Goal: Transaction & Acquisition: Purchase product/service

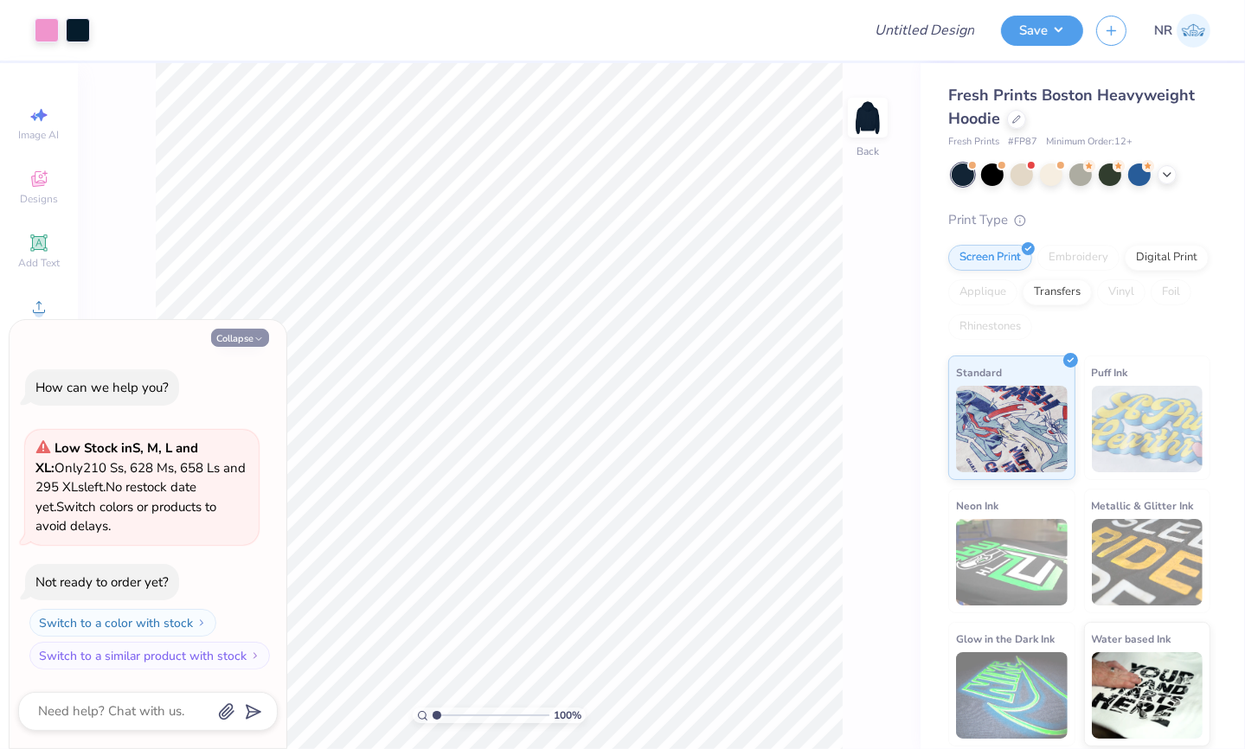
click at [240, 334] on button "Collapse" at bounding box center [240, 338] width 58 height 18
type textarea "x"
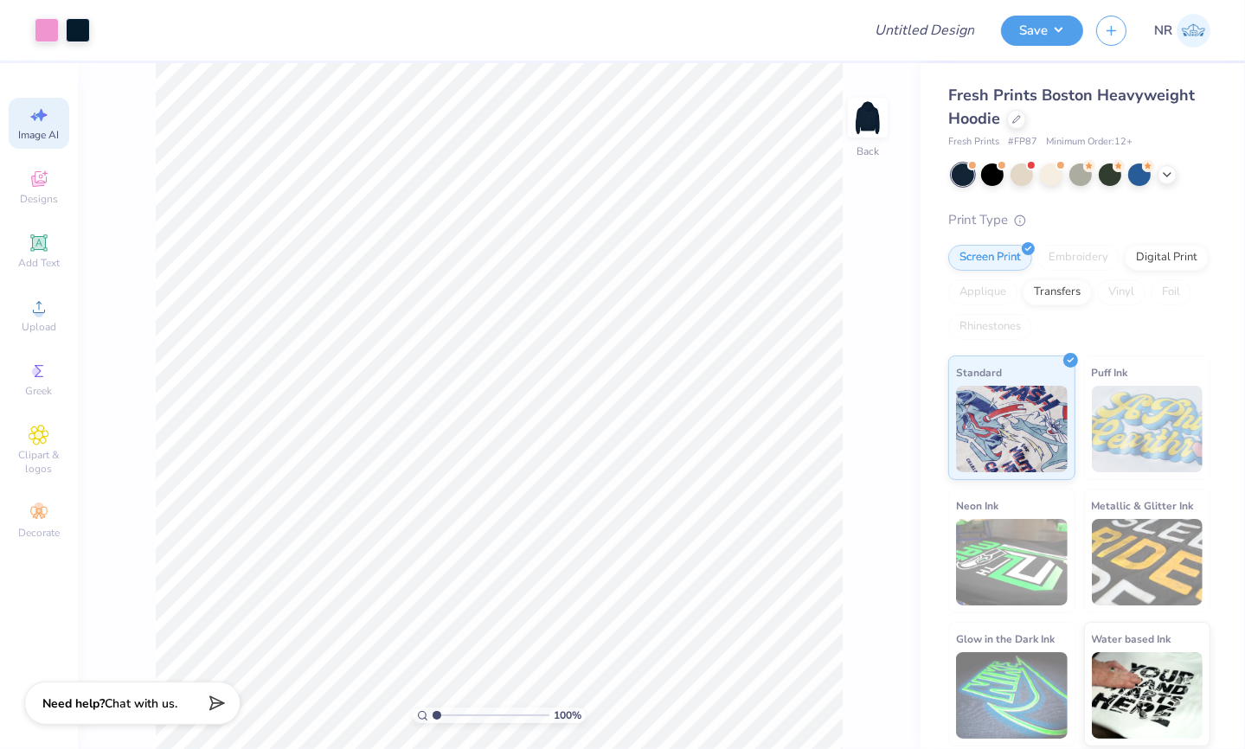
click at [30, 130] on span "Image AI" at bounding box center [39, 135] width 41 height 14
select select "4"
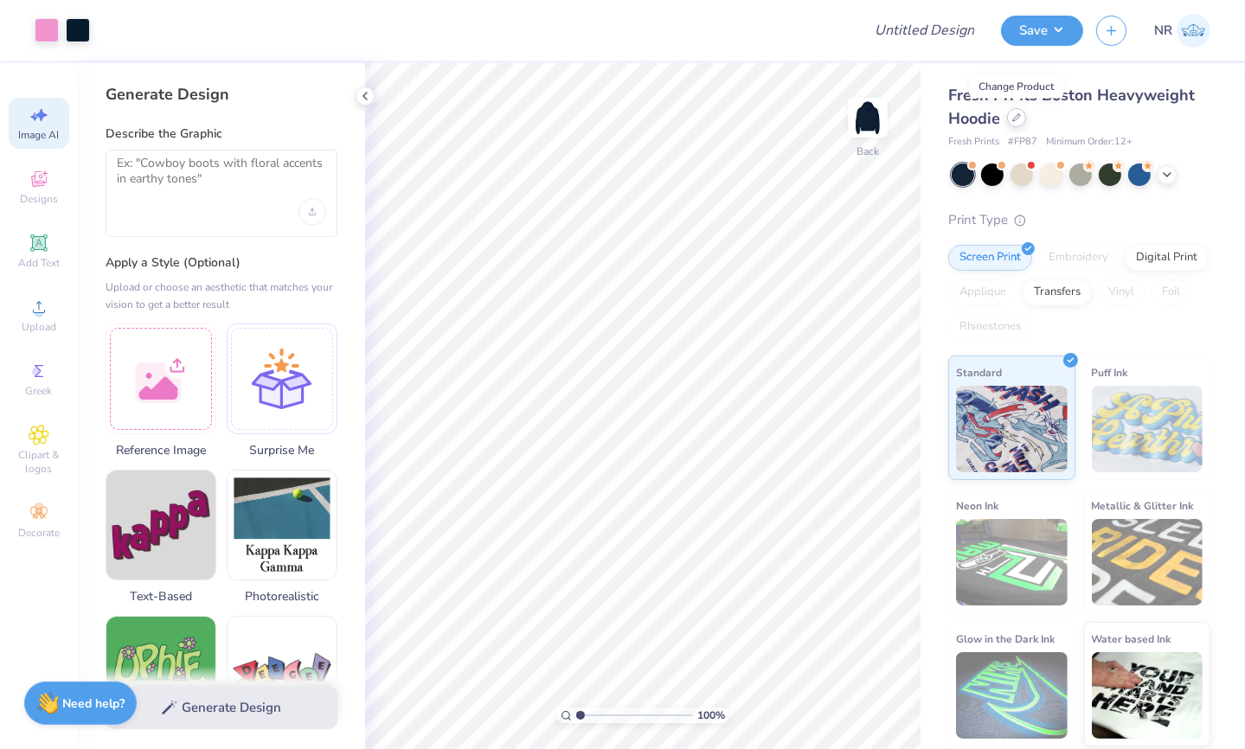
click at [1020, 115] on icon at bounding box center [1016, 117] width 7 height 7
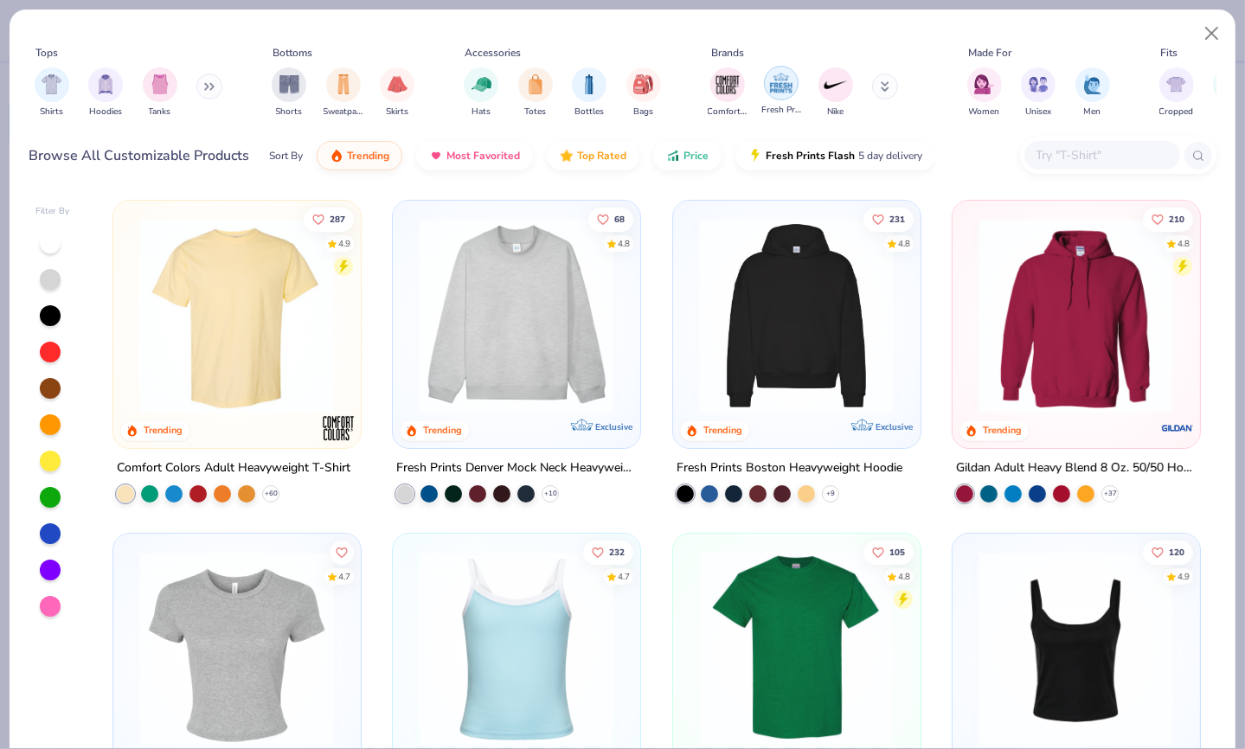
click at [786, 87] on img "filter for Fresh Prints" at bounding box center [781, 83] width 26 height 26
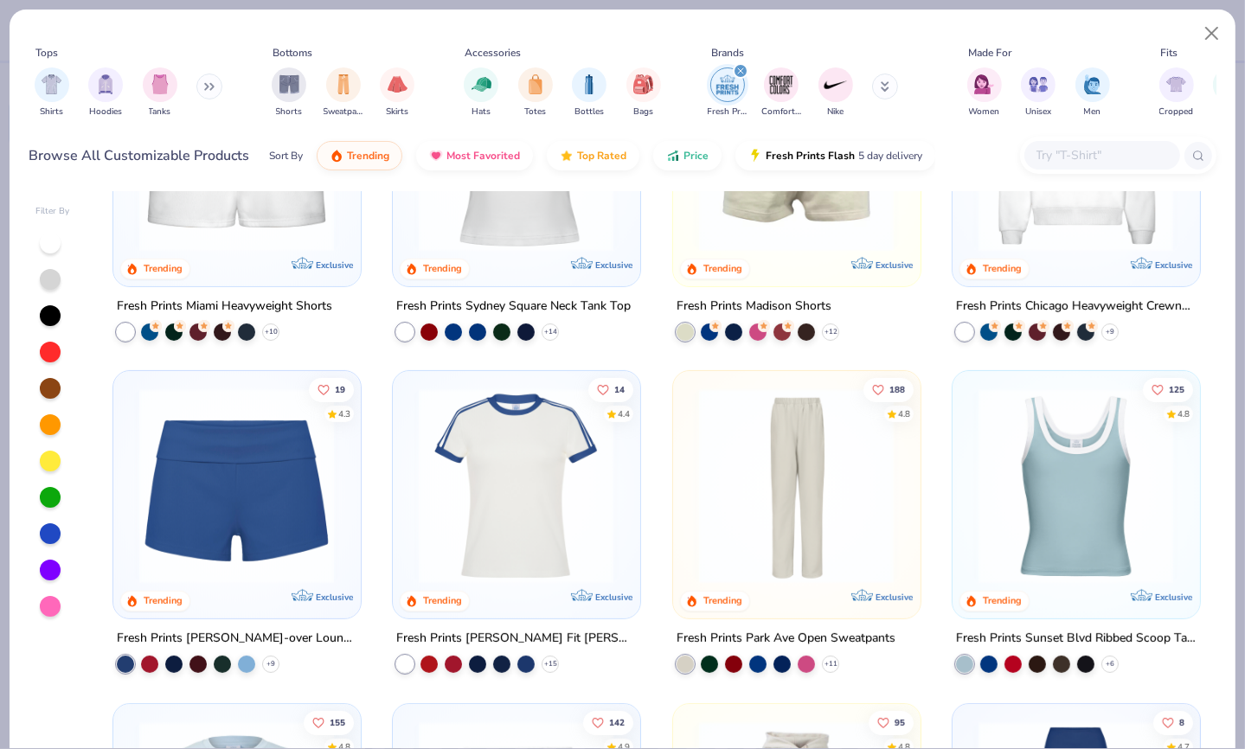
scroll to position [642, 0]
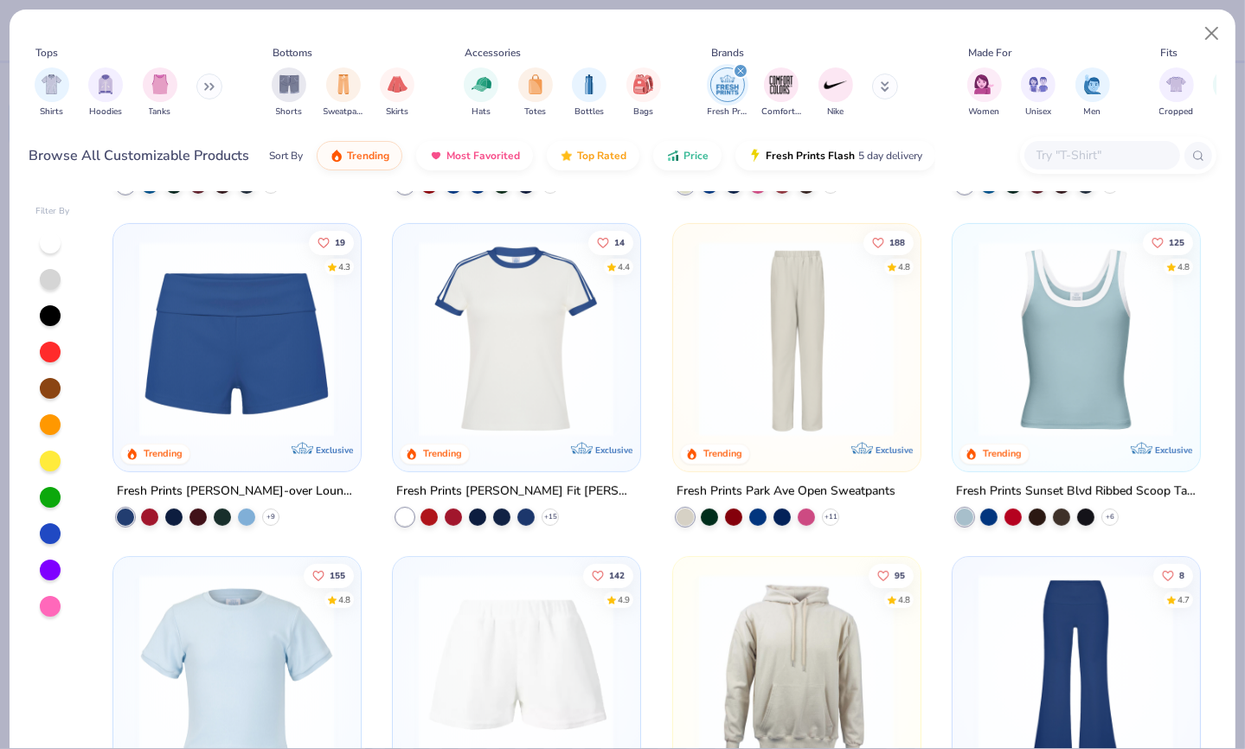
click at [249, 342] on div at bounding box center [25, 339] width 638 height 196
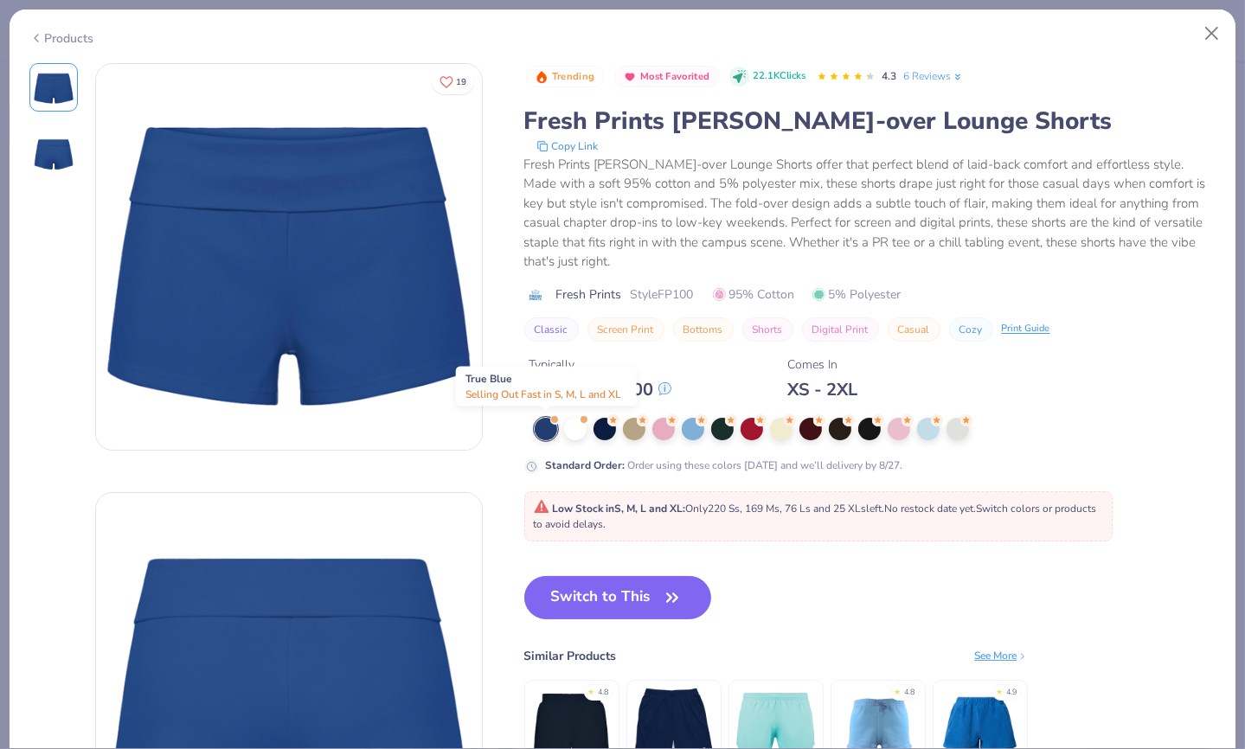
click at [546, 427] on div at bounding box center [546, 429] width 22 height 22
click at [582, 425] on div at bounding box center [575, 427] width 22 height 22
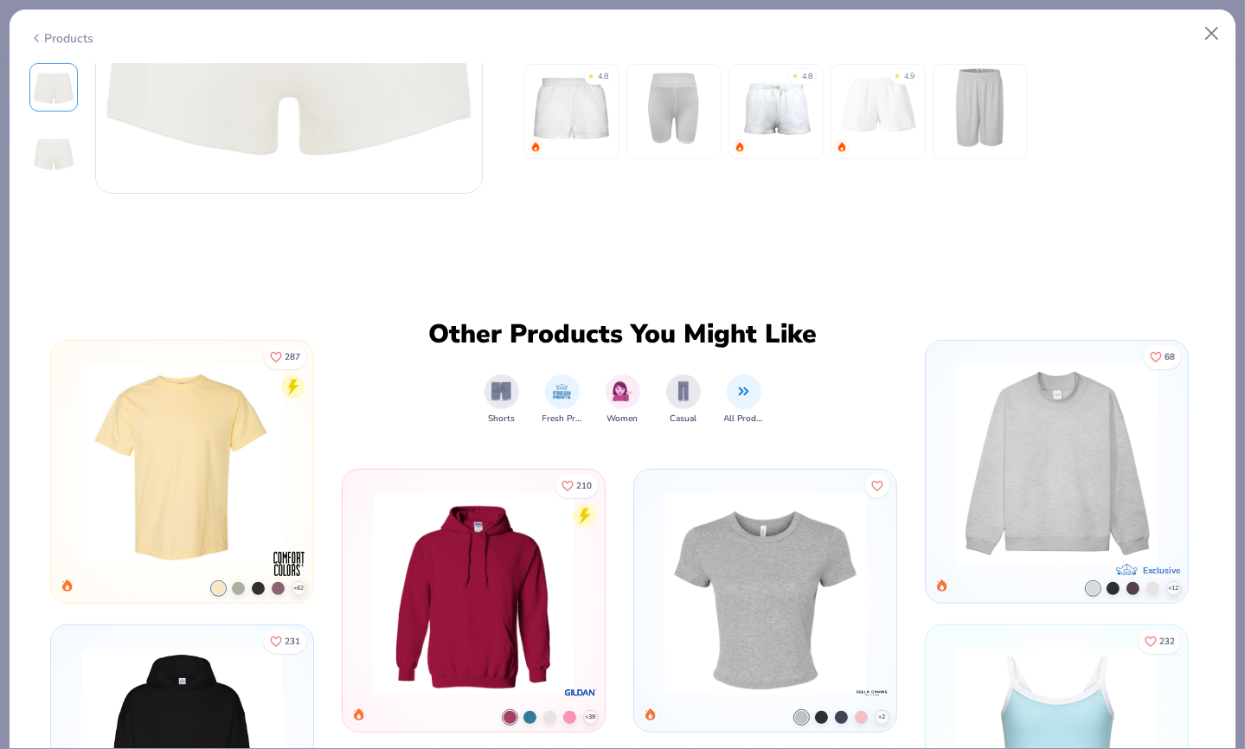
scroll to position [121, 0]
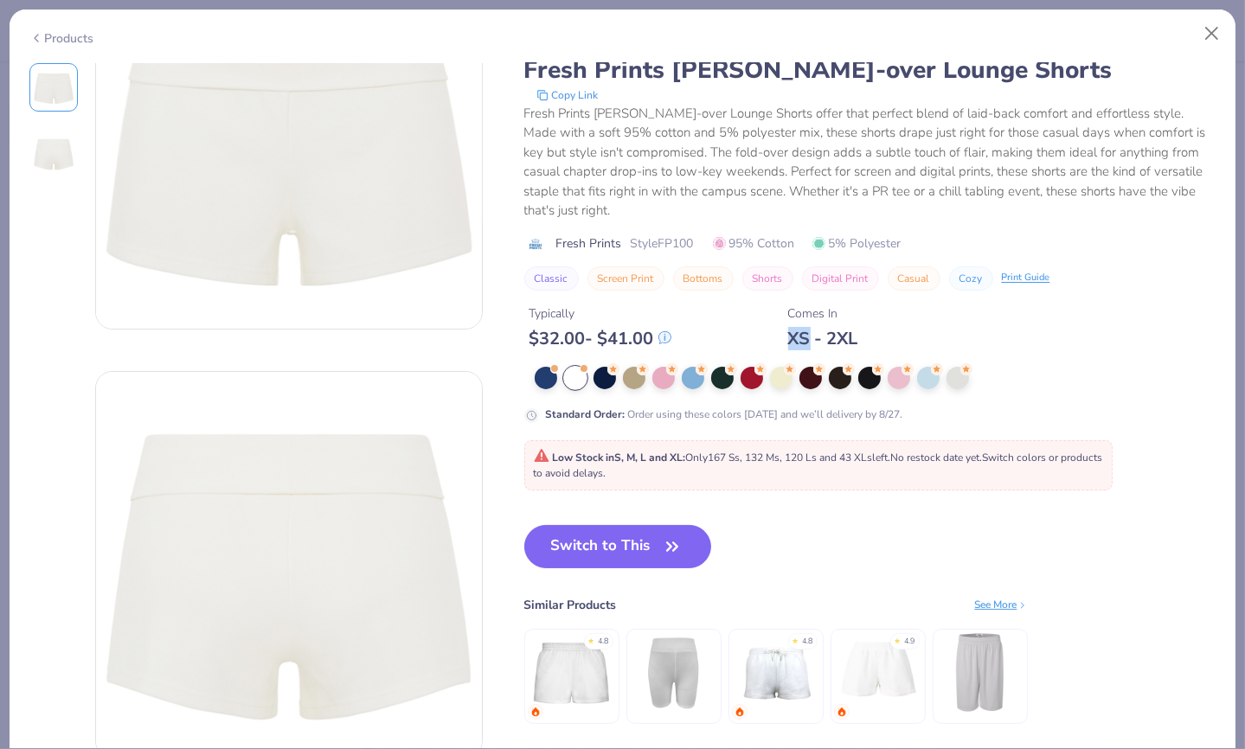
drag, startPoint x: 816, startPoint y: 334, endPoint x: 769, endPoint y: 336, distance: 46.8
click at [769, 336] on div "Typically $ 32.00 - $ 41.00 Comes In XS - 2XL" at bounding box center [870, 320] width 692 height 59
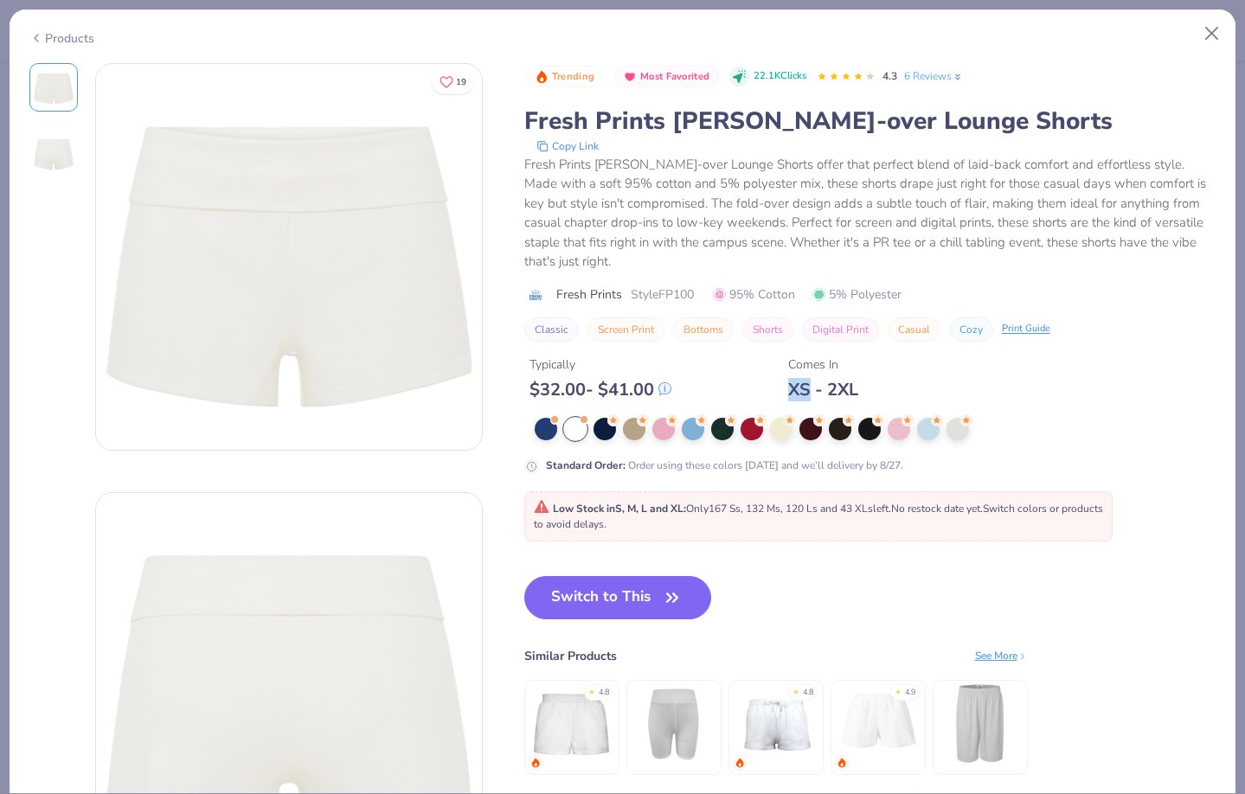
scroll to position [642, 0]
